Goal: Task Accomplishment & Management: Complete application form

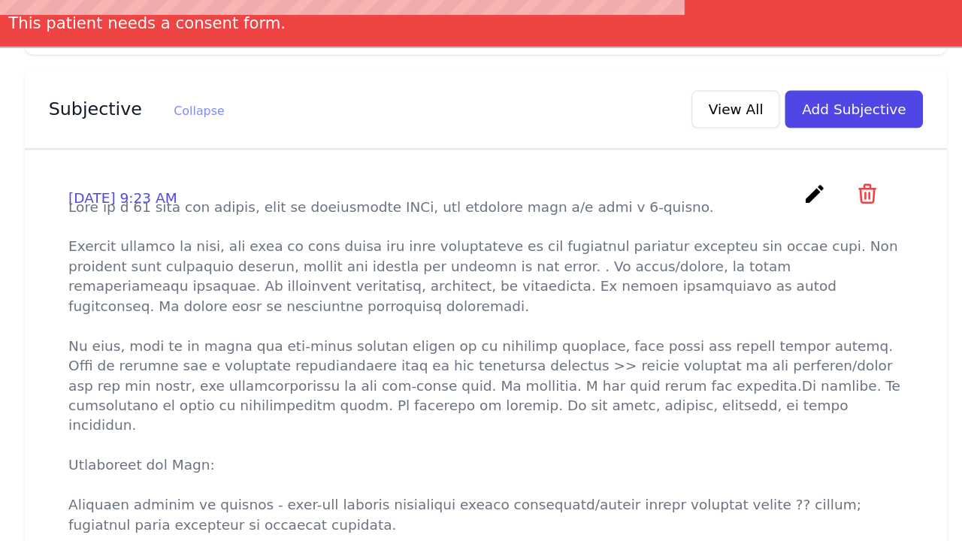
scroll to position [508, 0]
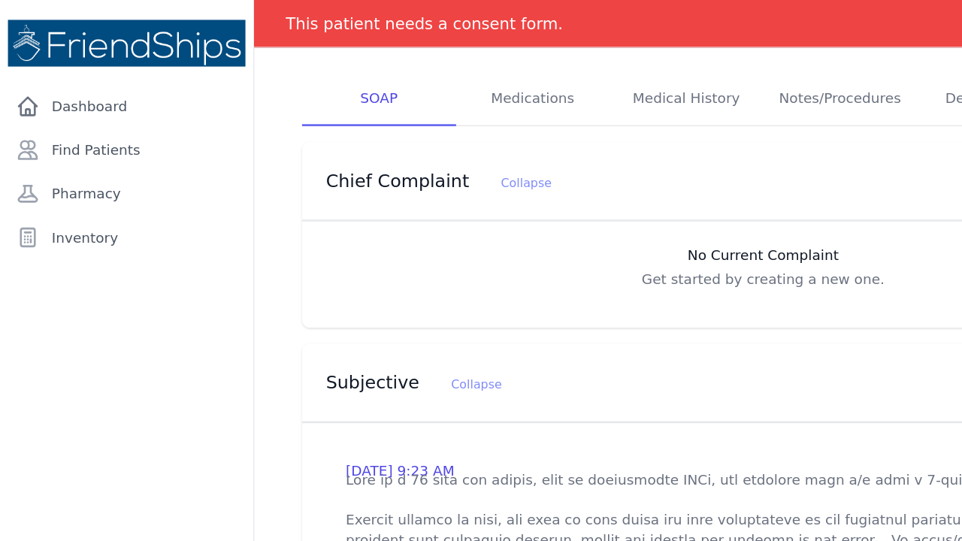
scroll to position [301, 0]
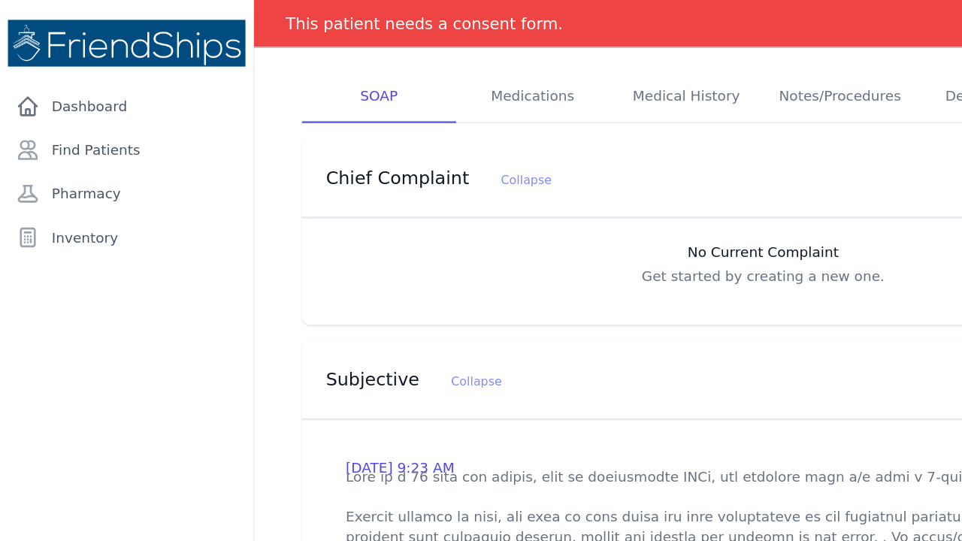
click at [621, 271] on div "Subjective Collapse View All Add Subjective" at bounding box center [578, 287] width 698 height 59
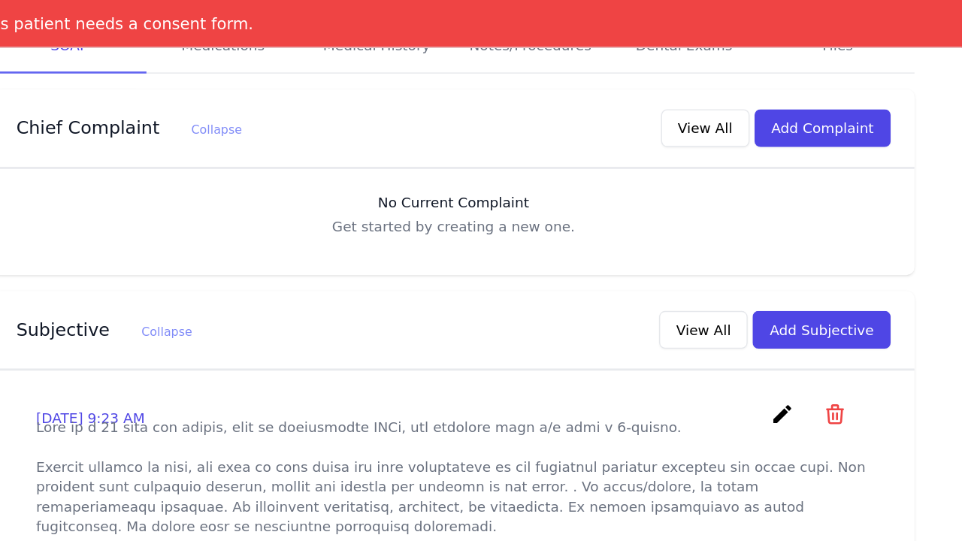
click at [817, 304] on icon "create" at bounding box center [826, 313] width 18 height 18
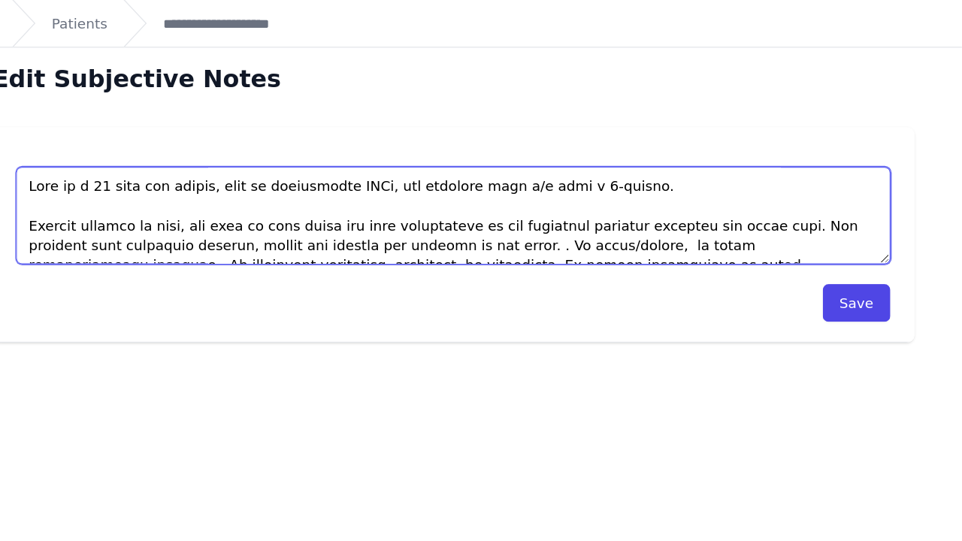
click at [247, 171] on textarea at bounding box center [577, 163] width 661 height 74
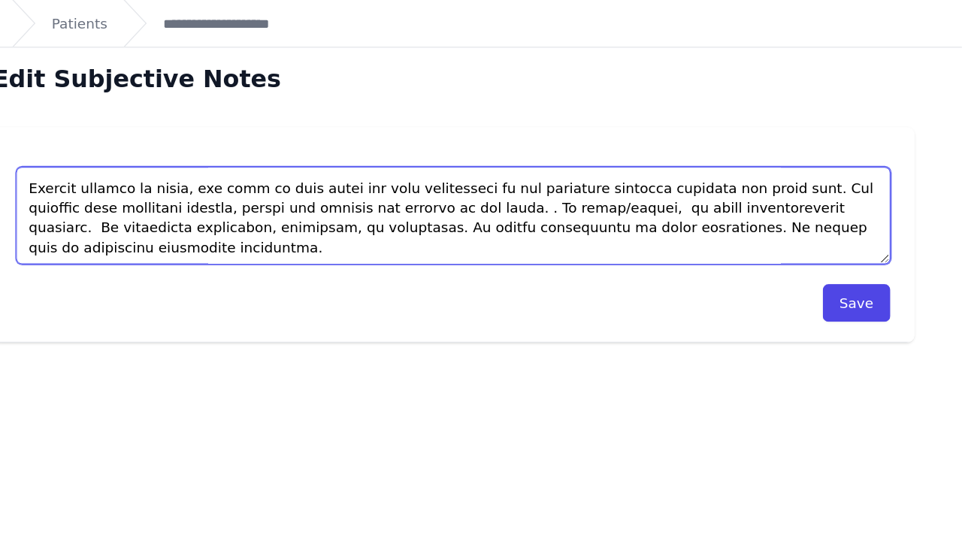
scroll to position [31, 0]
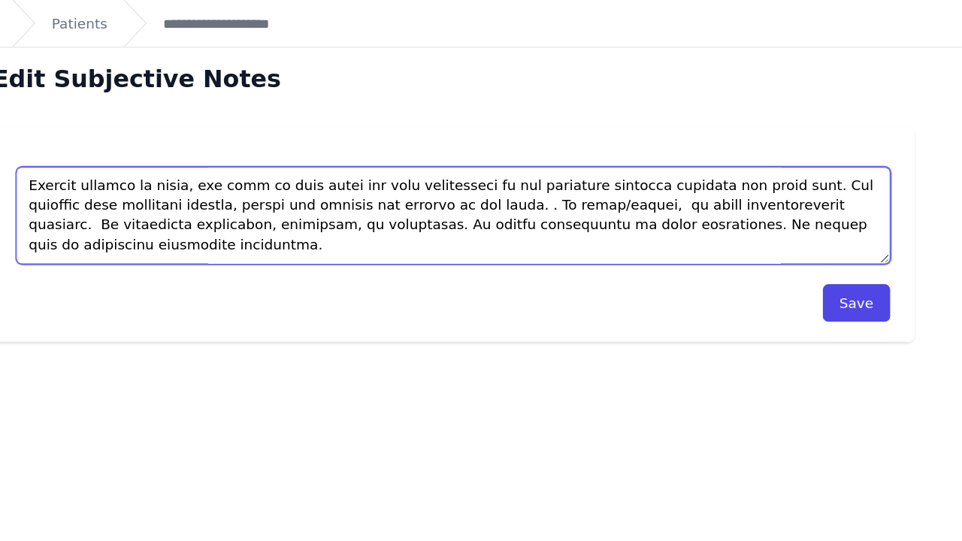
click at [356, 154] on textarea at bounding box center [577, 163] width 661 height 74
click at [380, 153] on textarea at bounding box center [577, 163] width 661 height 74
click at [426, 153] on textarea at bounding box center [577, 163] width 661 height 74
click at [429, 153] on textarea at bounding box center [577, 163] width 661 height 74
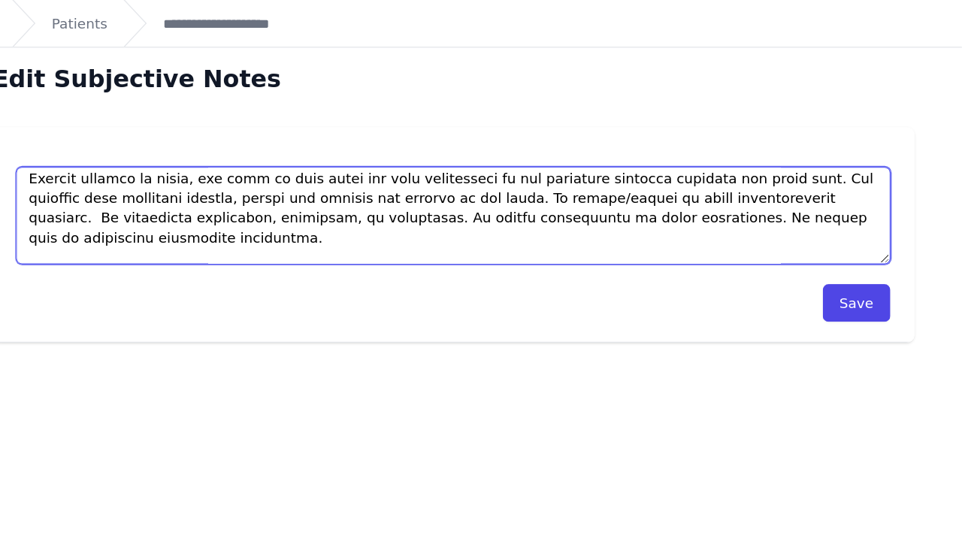
scroll to position [20, 0]
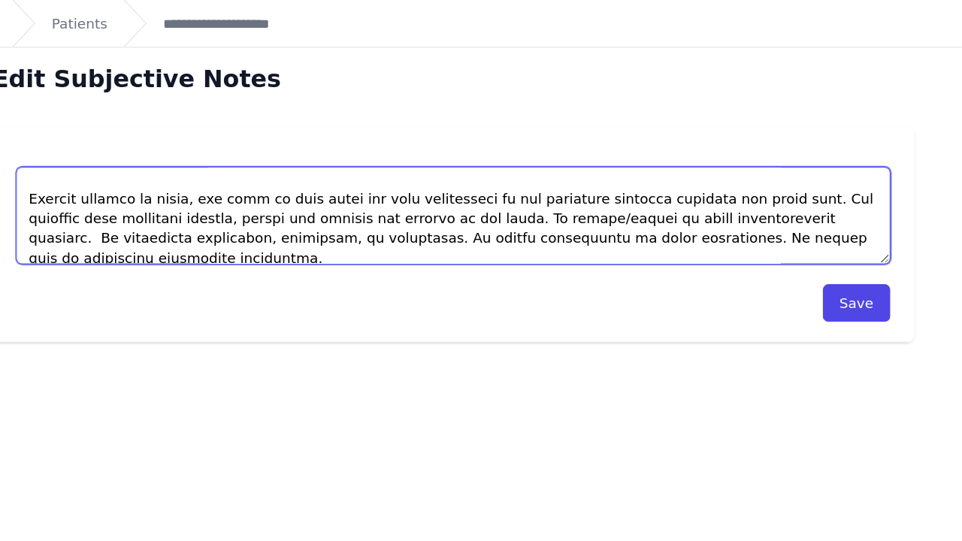
click at [412, 180] on textarea at bounding box center [577, 163] width 661 height 74
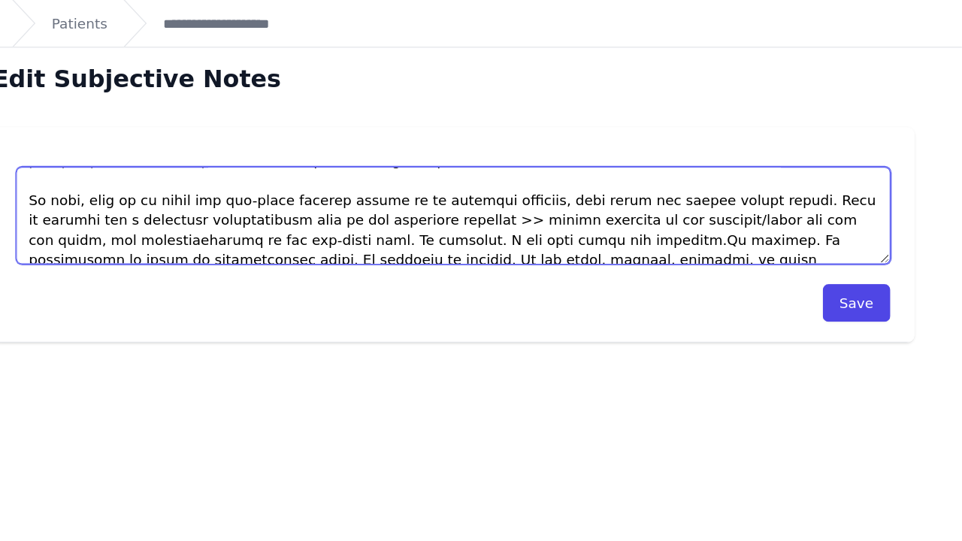
scroll to position [99, 0]
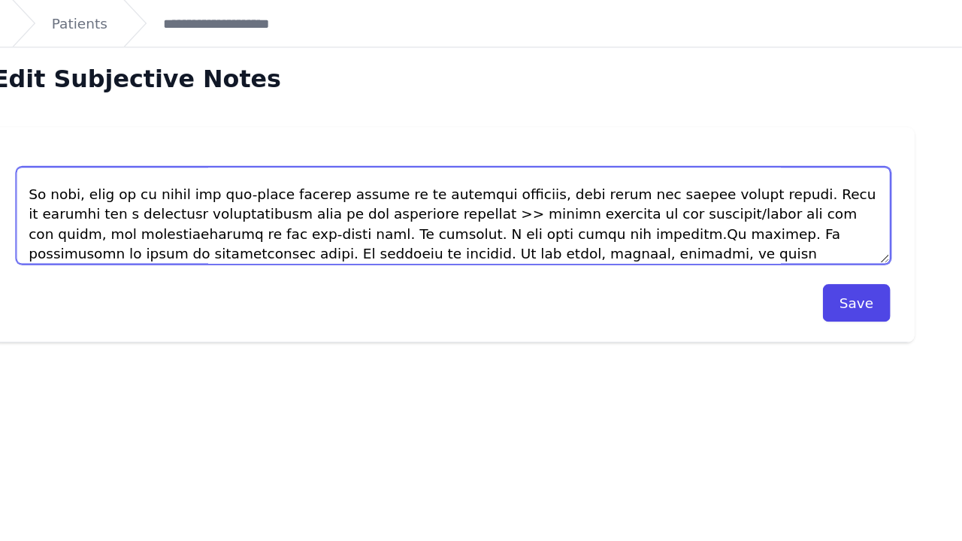
click at [404, 145] on textarea at bounding box center [577, 163] width 661 height 74
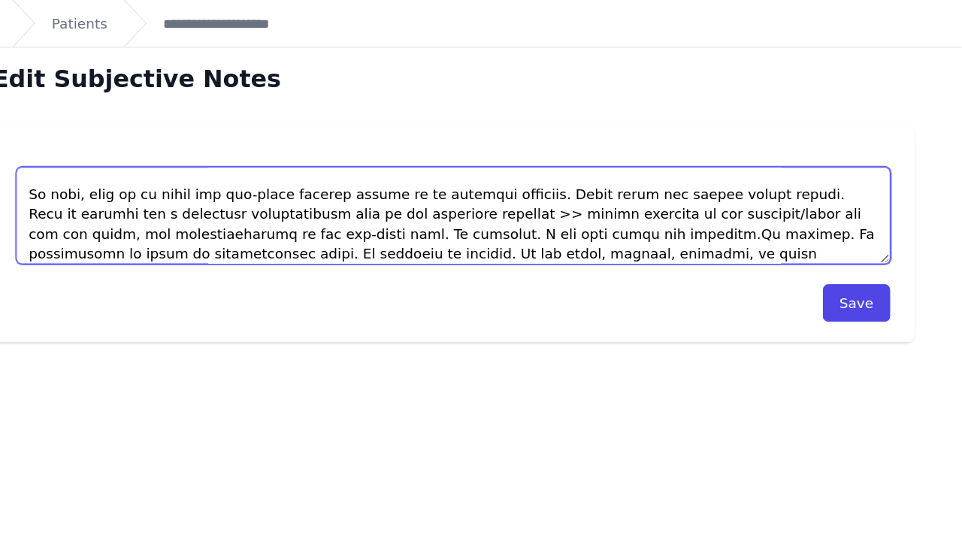
click at [413, 175] on textarea at bounding box center [577, 163] width 661 height 74
click at [568, 175] on textarea at bounding box center [577, 163] width 661 height 74
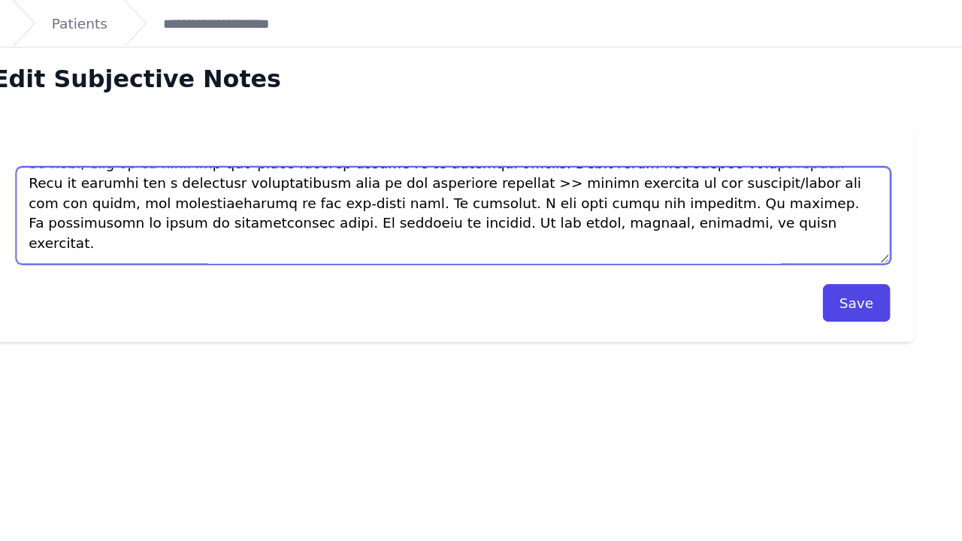
scroll to position [123, 0]
drag, startPoint x: 436, startPoint y: 166, endPoint x: 171, endPoint y: 171, distance: 265.4
click at [247, 171] on textarea at bounding box center [577, 163] width 661 height 74
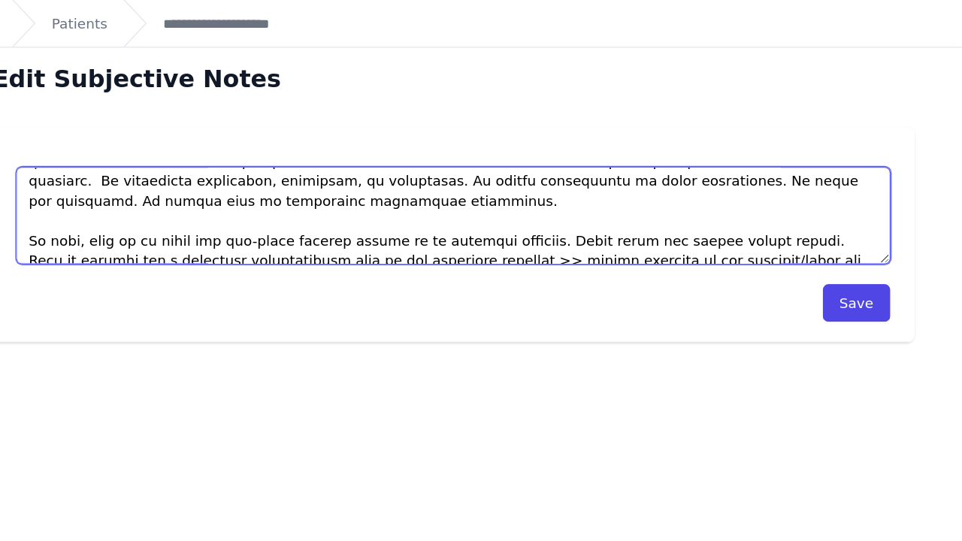
scroll to position [56, 0]
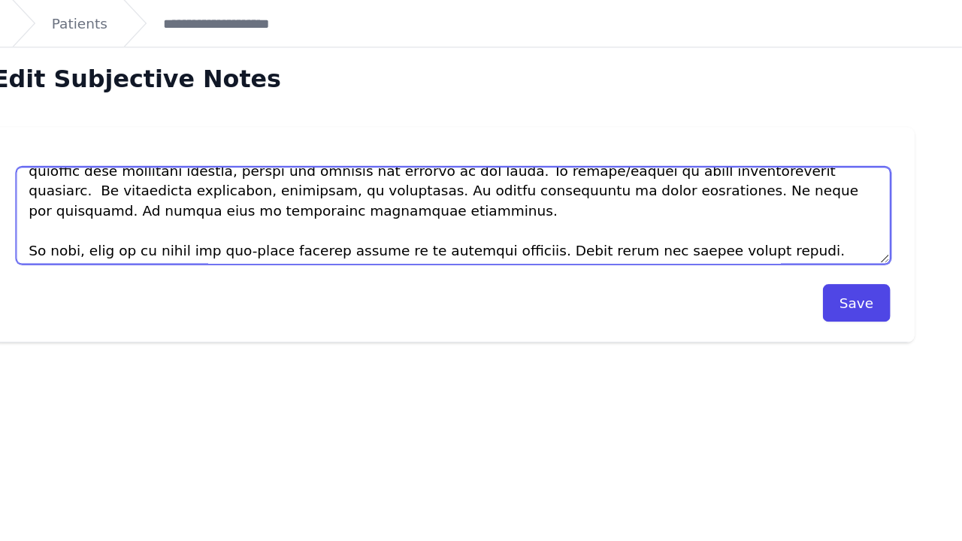
click at [527, 147] on textarea at bounding box center [577, 163] width 661 height 74
click at [477, 141] on textarea at bounding box center [577, 163] width 661 height 74
click at [537, 147] on textarea at bounding box center [577, 163] width 661 height 74
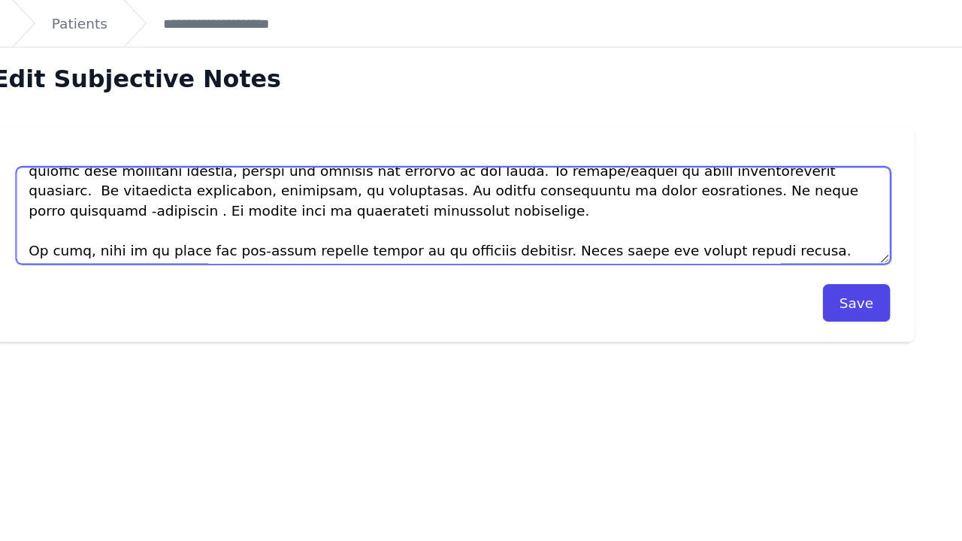
click at [546, 143] on textarea at bounding box center [577, 163] width 661 height 74
click at [596, 146] on textarea at bounding box center [577, 163] width 661 height 74
paste textarea "No new soaps, clothes, shampoos, or other exposures."
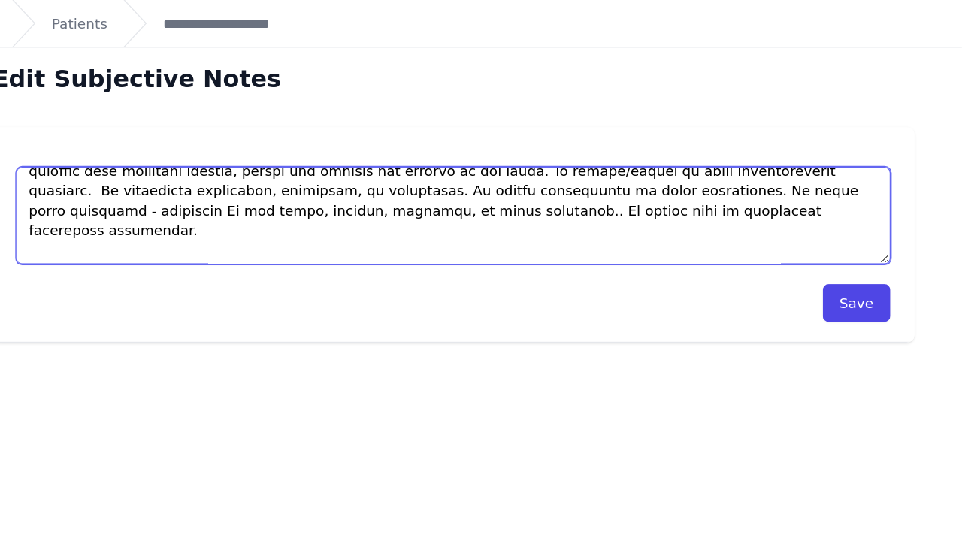
click at [612, 145] on textarea at bounding box center [577, 163] width 661 height 74
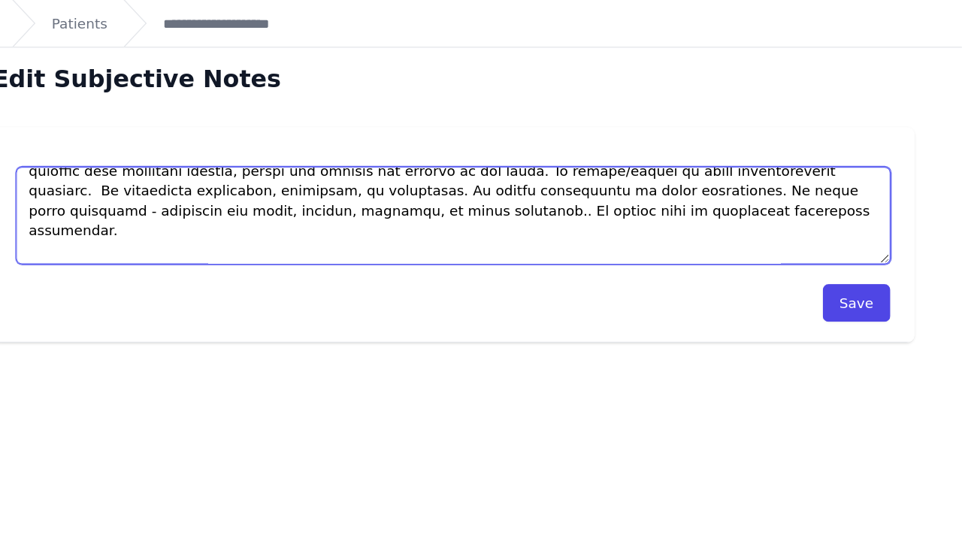
click at [247, 160] on textarea at bounding box center [577, 163] width 661 height 74
click at [247, 161] on textarea at bounding box center [577, 163] width 661 height 74
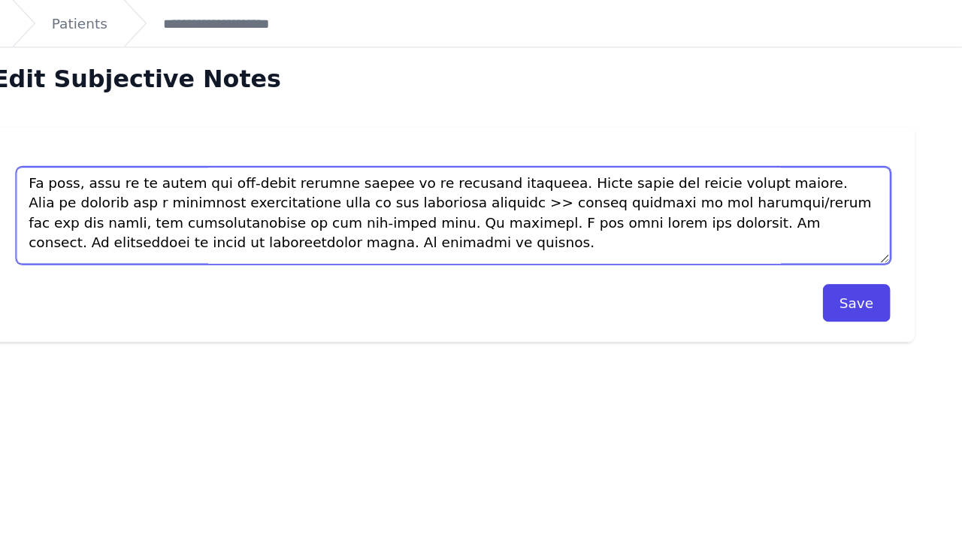
scroll to position [109, 0]
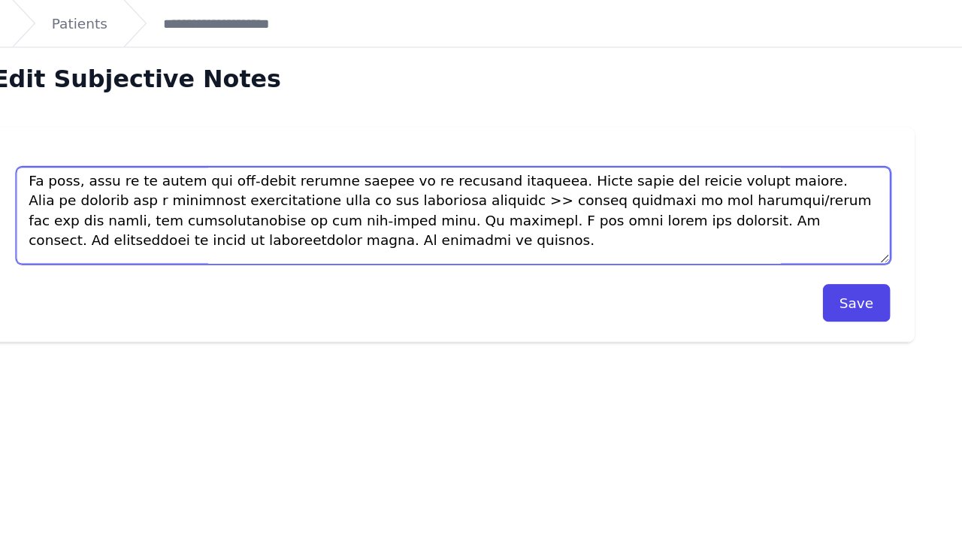
click at [568, 168] on textarea at bounding box center [577, 163] width 661 height 74
click at [247, 180] on textarea at bounding box center [577, 163] width 661 height 74
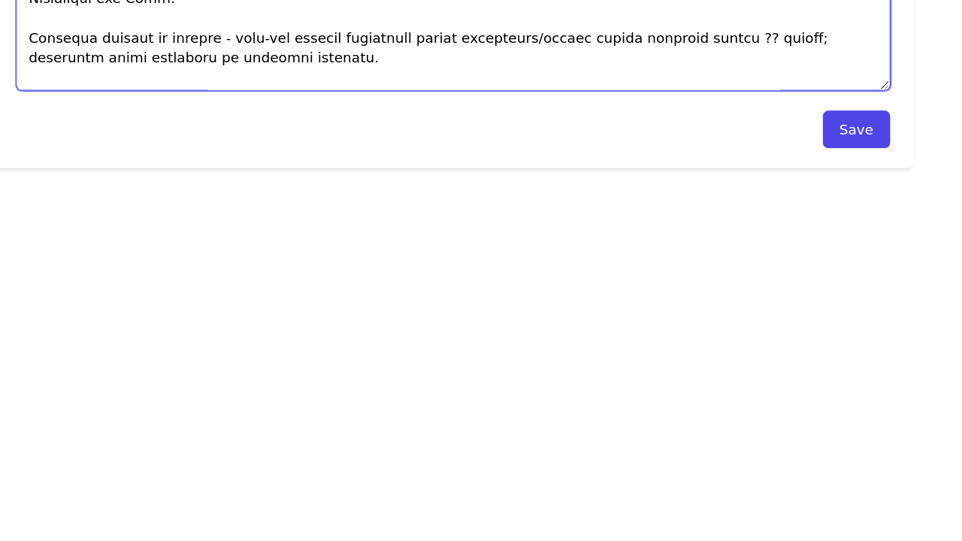
scroll to position [193, 0]
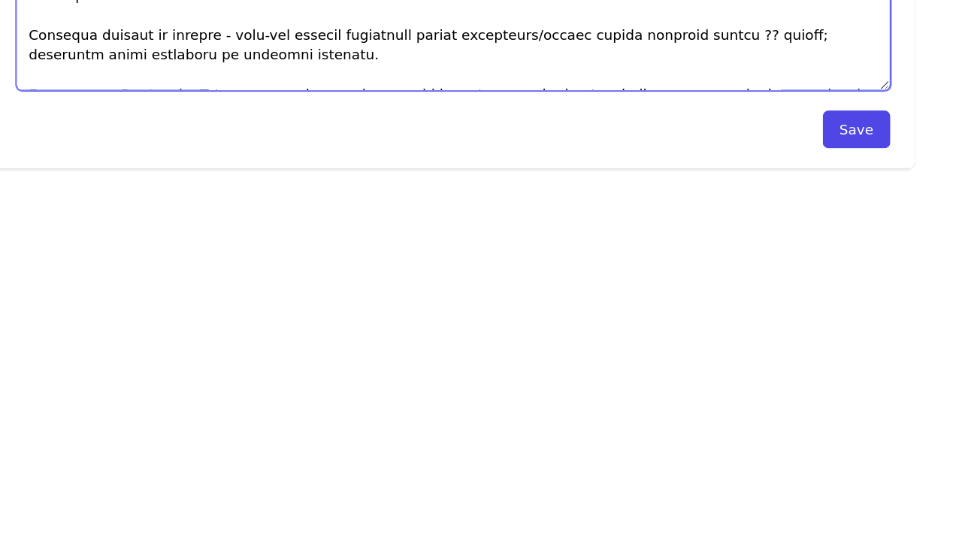
click at [474, 126] on textarea at bounding box center [577, 163] width 661 height 74
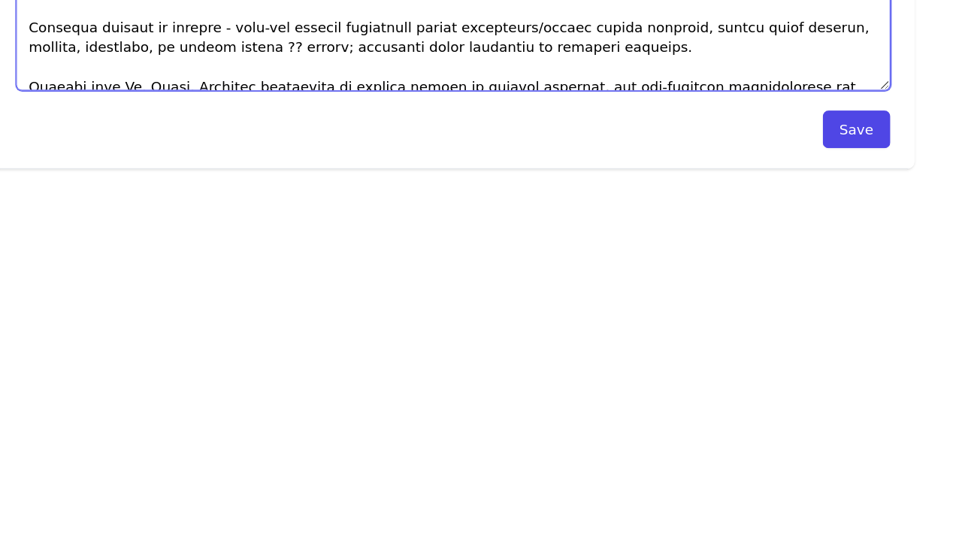
scroll to position [204, 0]
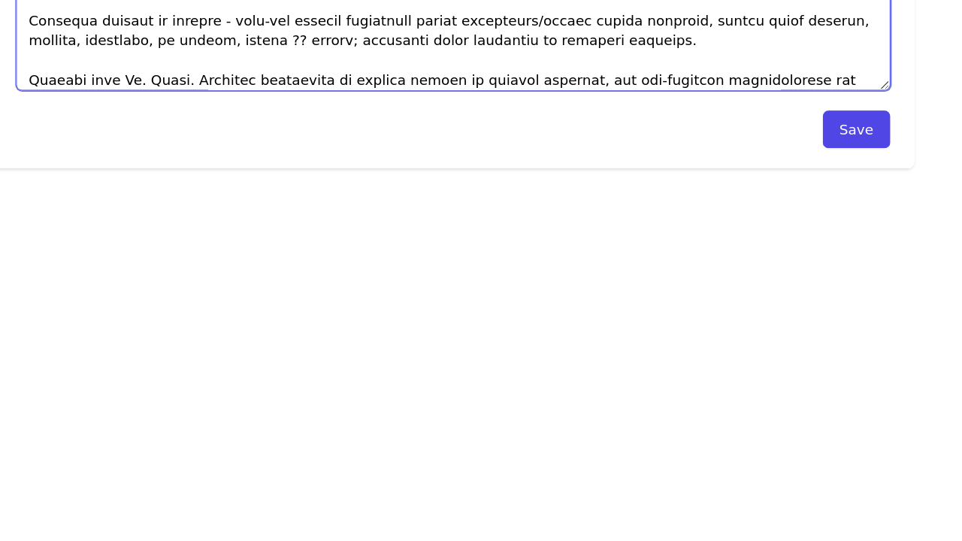
click at [247, 126] on textarea at bounding box center [577, 163] width 661 height 74
click at [266, 126] on textarea at bounding box center [577, 163] width 661 height 74
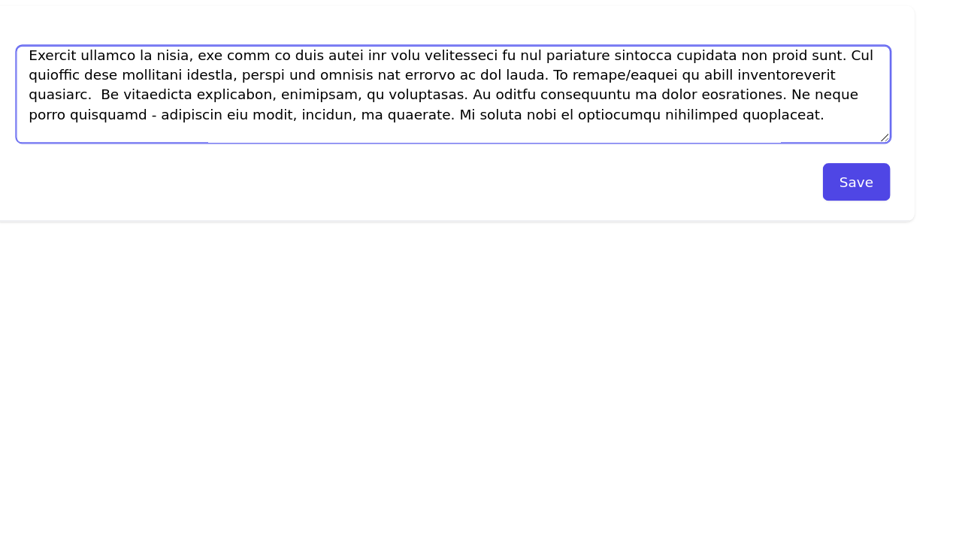
scroll to position [39, 0]
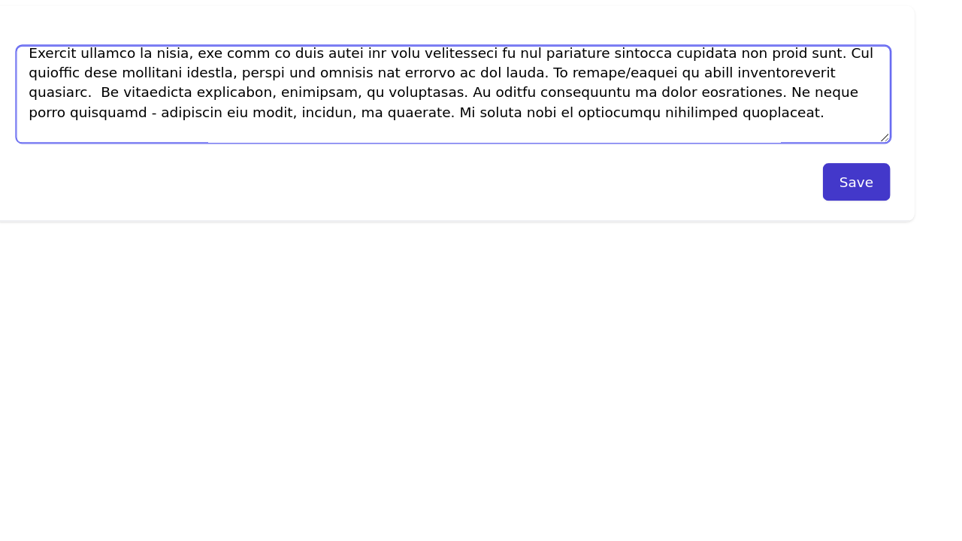
type textarea "This is a 15 year old female, with no significant PMHx, who presents with c/o r…"
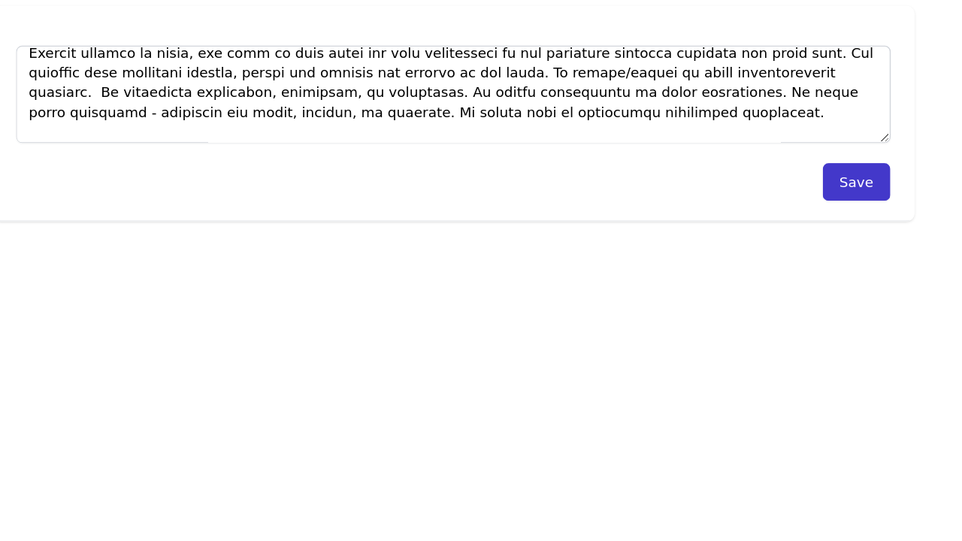
click at [857, 179] on button "Save" at bounding box center [882, 193] width 51 height 29
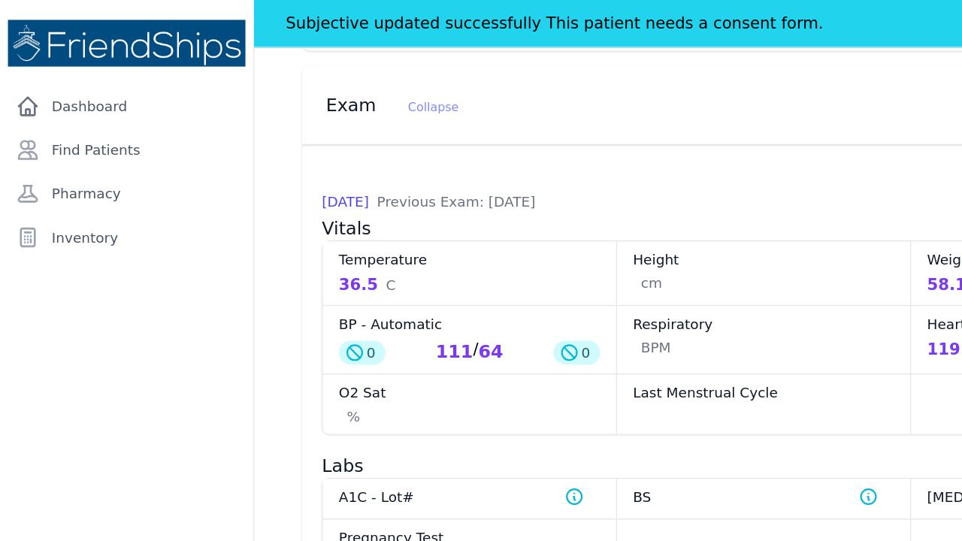
scroll to position [1091, 0]
